Goal: Transaction & Acquisition: Purchase product/service

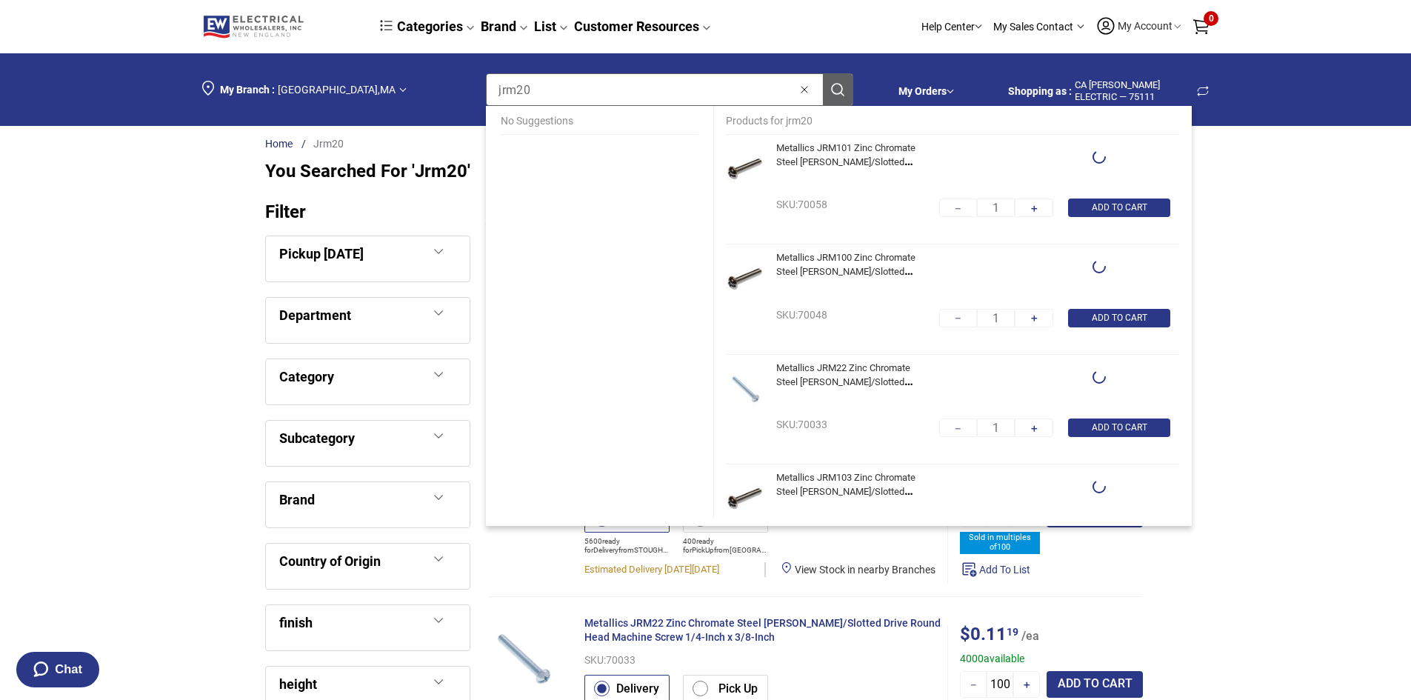
type input "100"
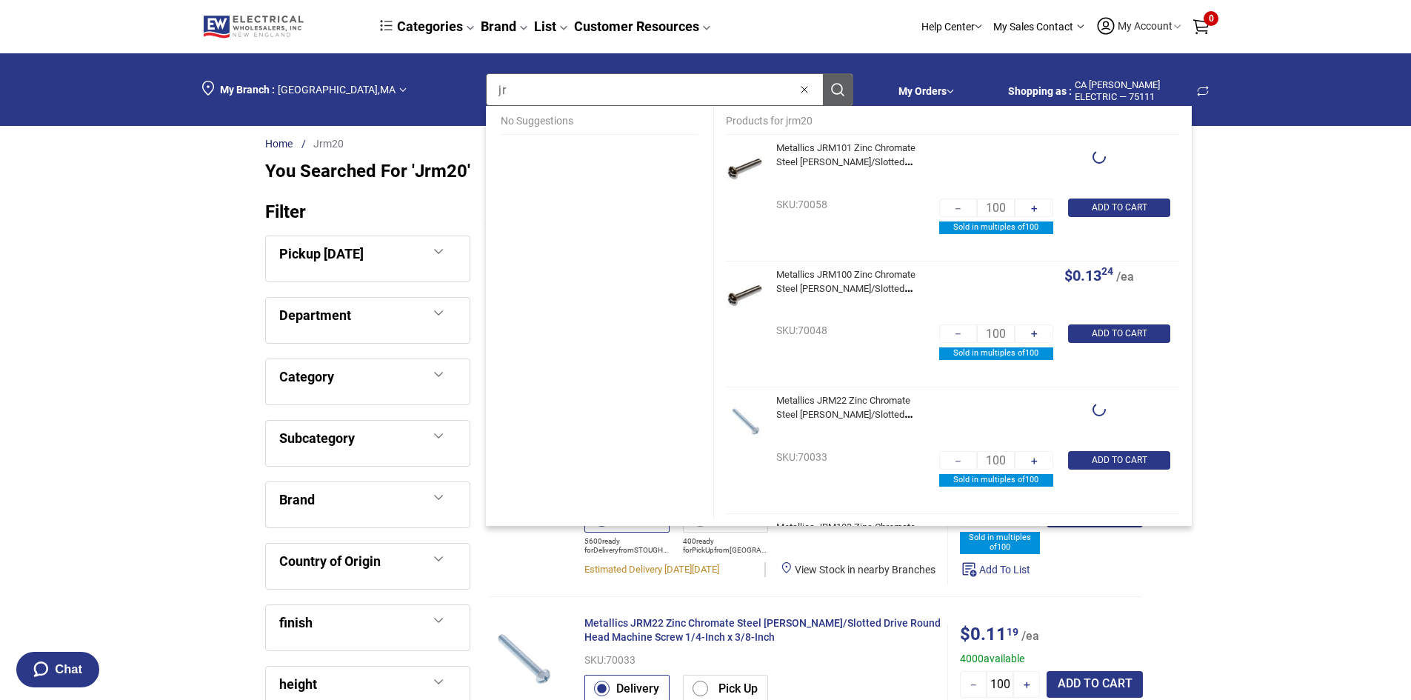
type input "j"
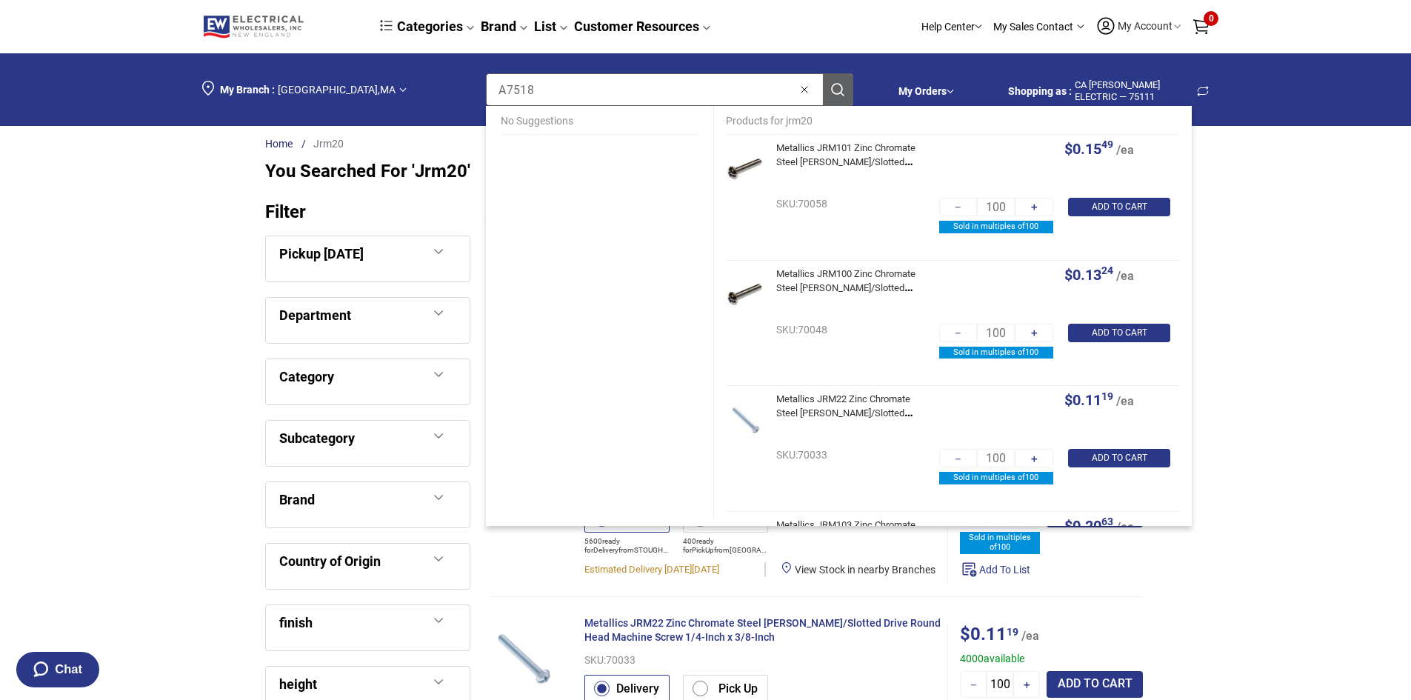
type input "A7518"
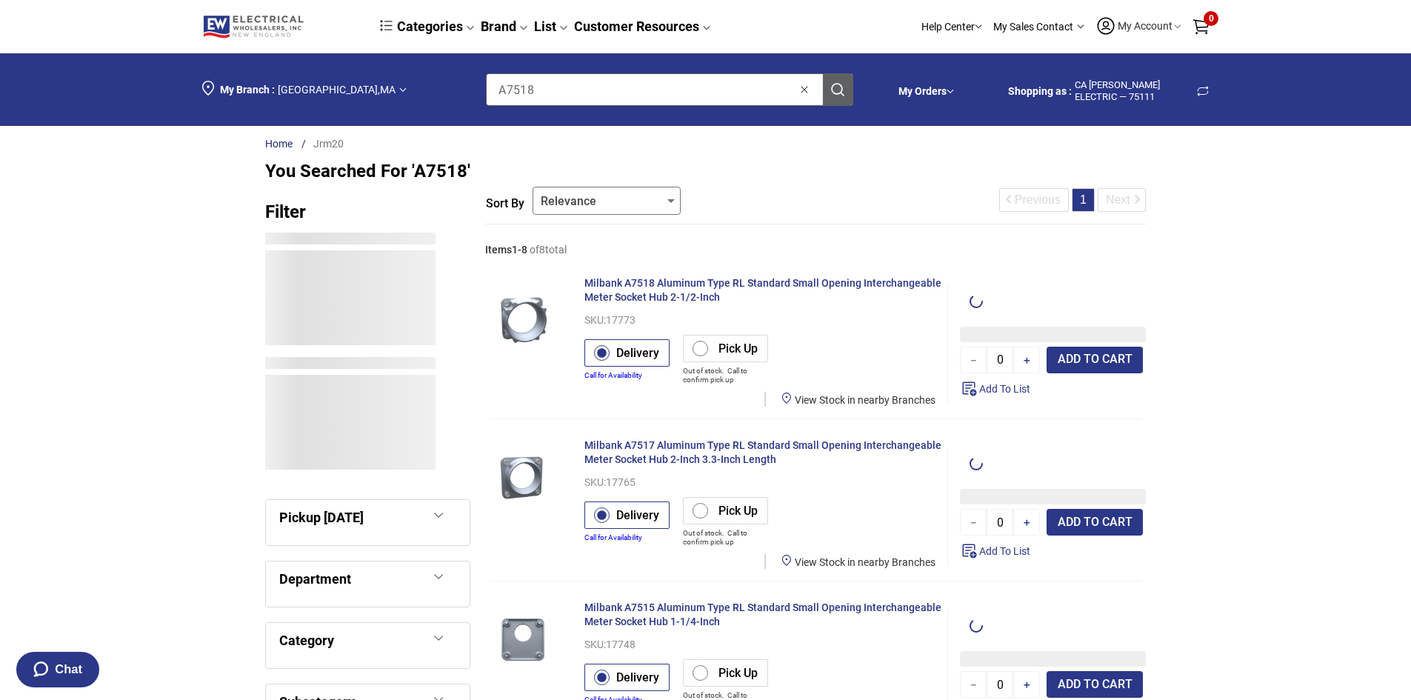
type input "1"
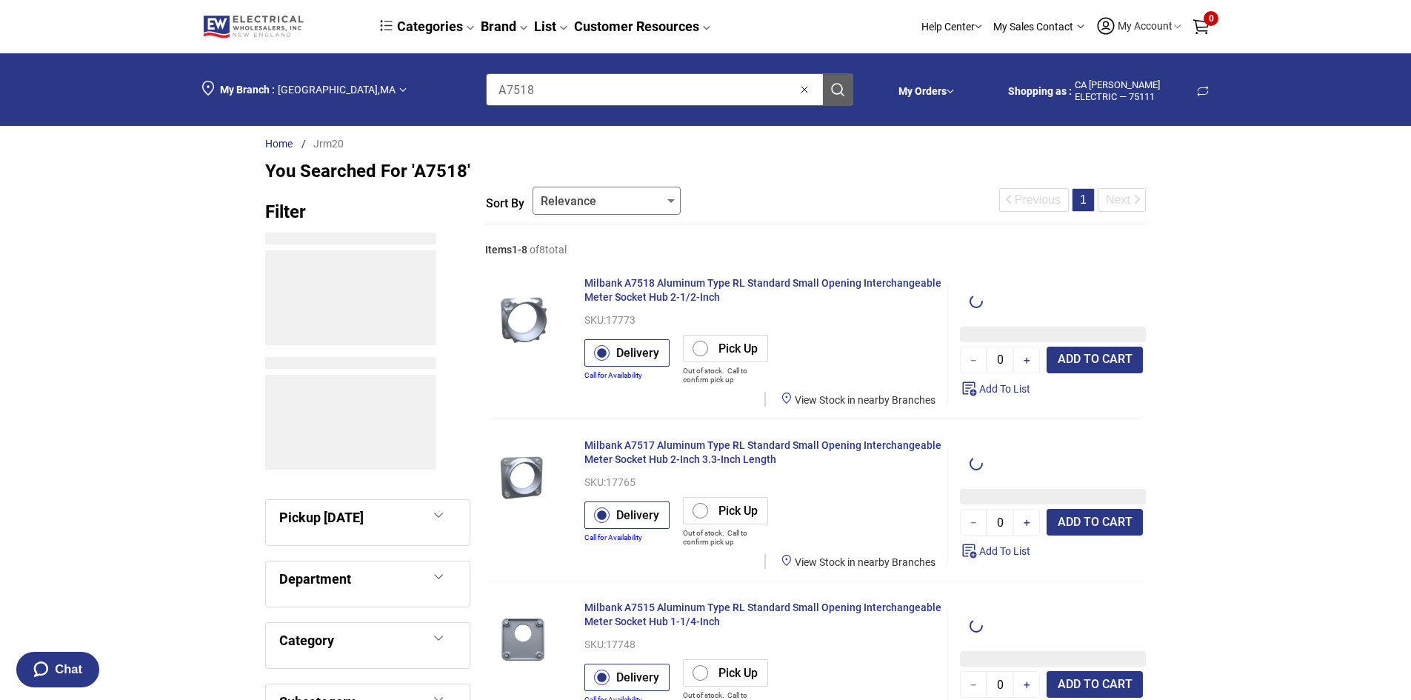
type input "1"
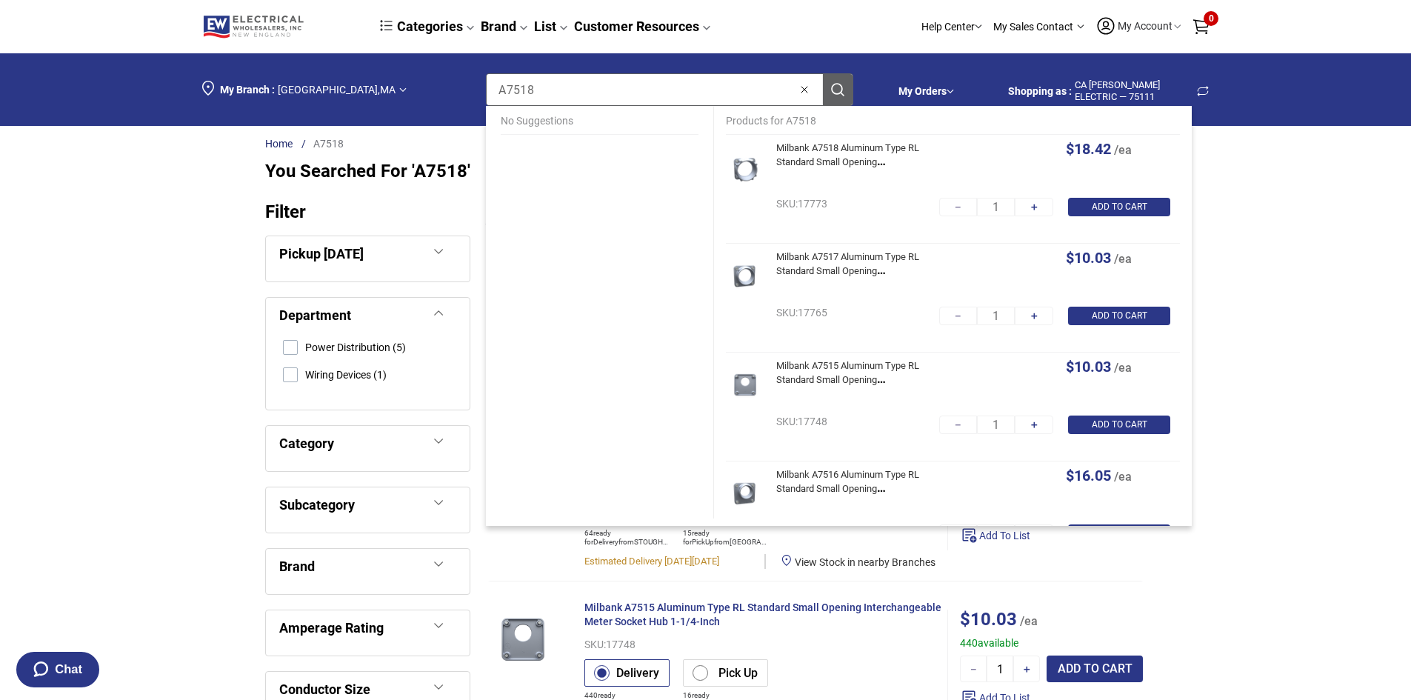
click at [800, 24] on div "Categories Brand List Customer Resources" at bounding box center [579, 26] width 453 height 27
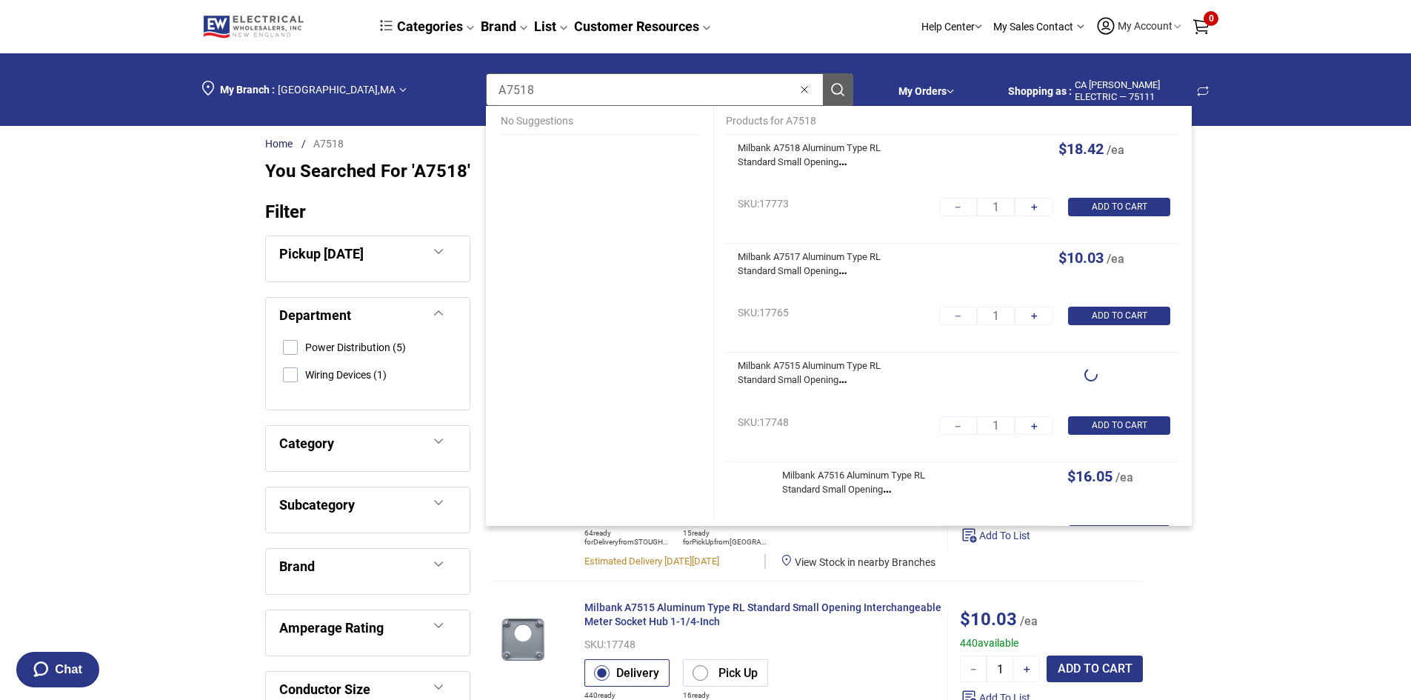
drag, startPoint x: 566, startPoint y: 94, endPoint x: 458, endPoint y: 94, distance: 108.2
click at [458, 94] on div "My Branch : [GEOGRAPHIC_DATA] , [GEOGRAPHIC_DATA] Search keyword or part number…" at bounding box center [539, 89] width 675 height 50
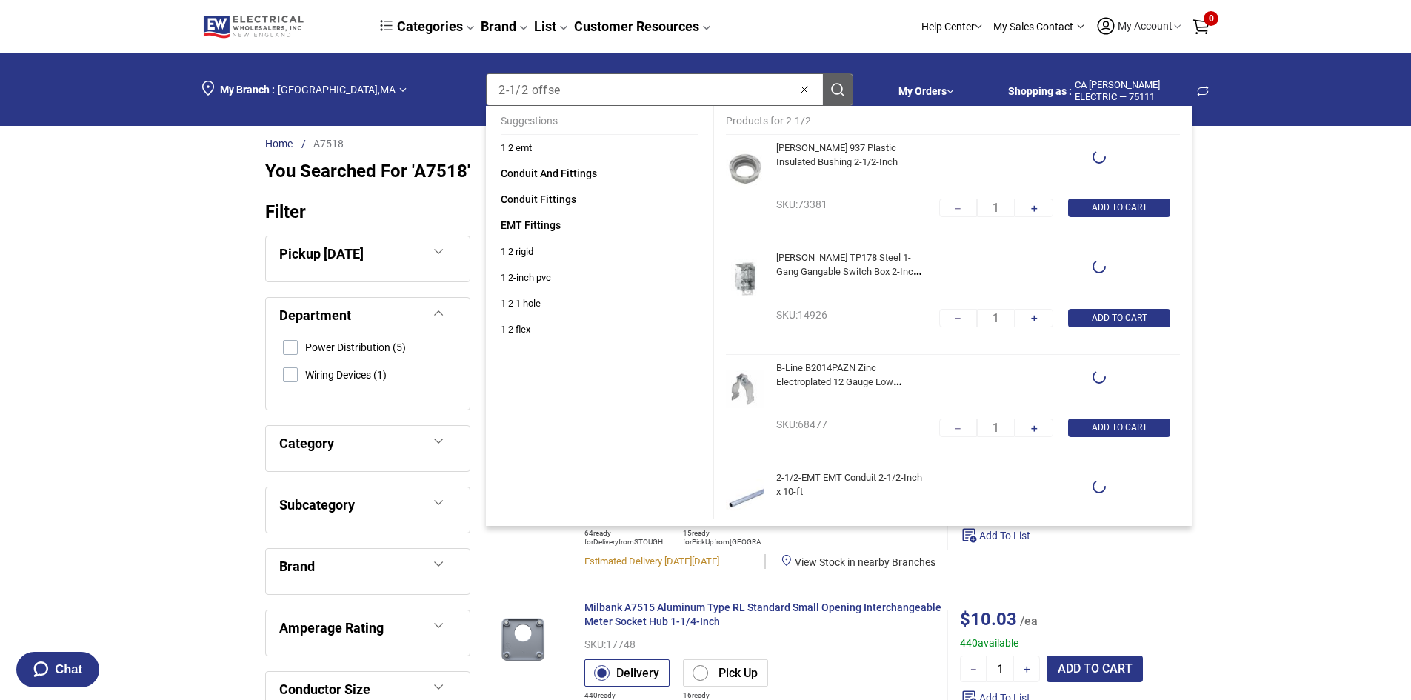
type input "2-1/2 offset"
type input "10"
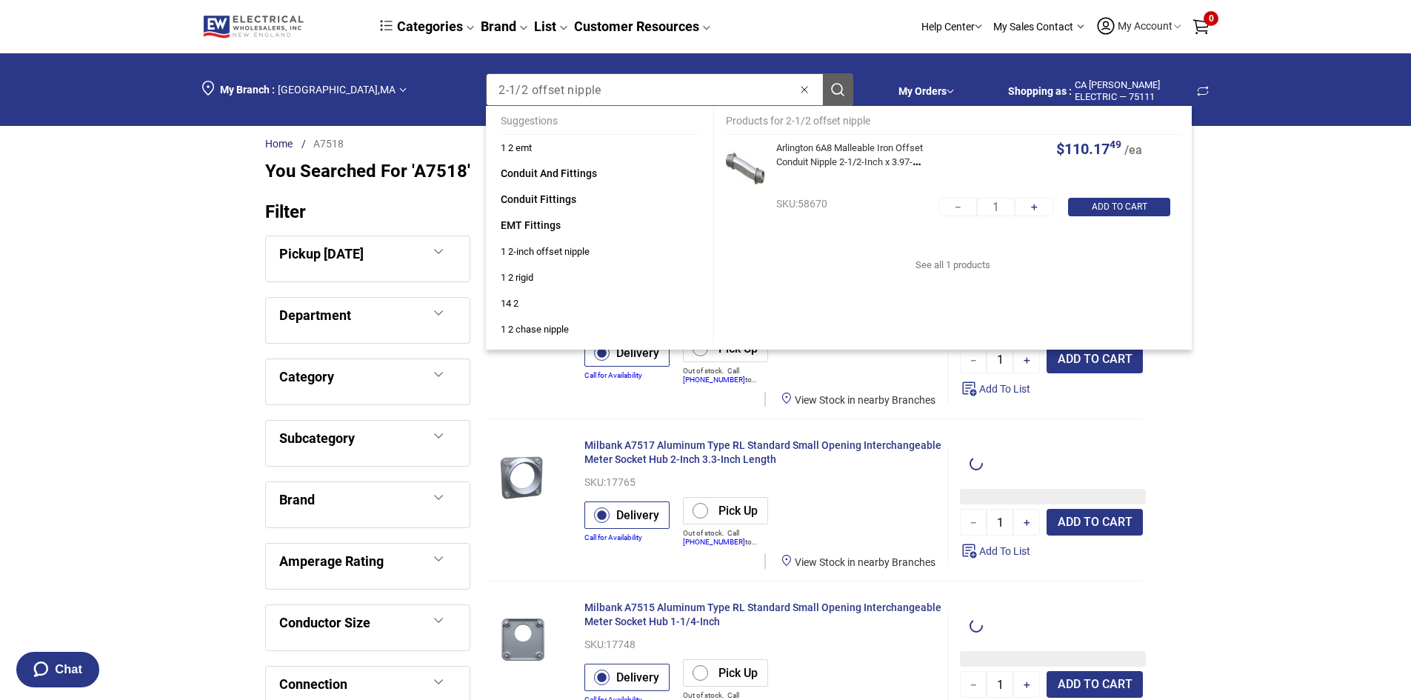
type input "A7518"
